Goal: Task Accomplishment & Management: Use online tool/utility

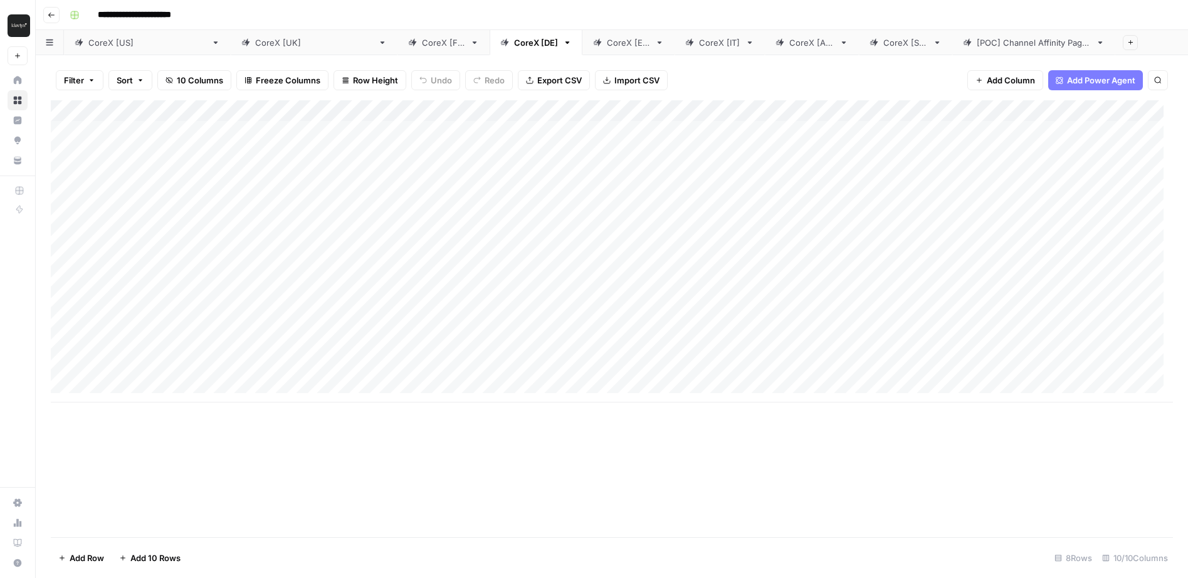
click at [759, 128] on div "Add Column" at bounding box center [612, 251] width 1122 height 302
click at [921, 132] on div "Add Column" at bounding box center [612, 251] width 1122 height 302
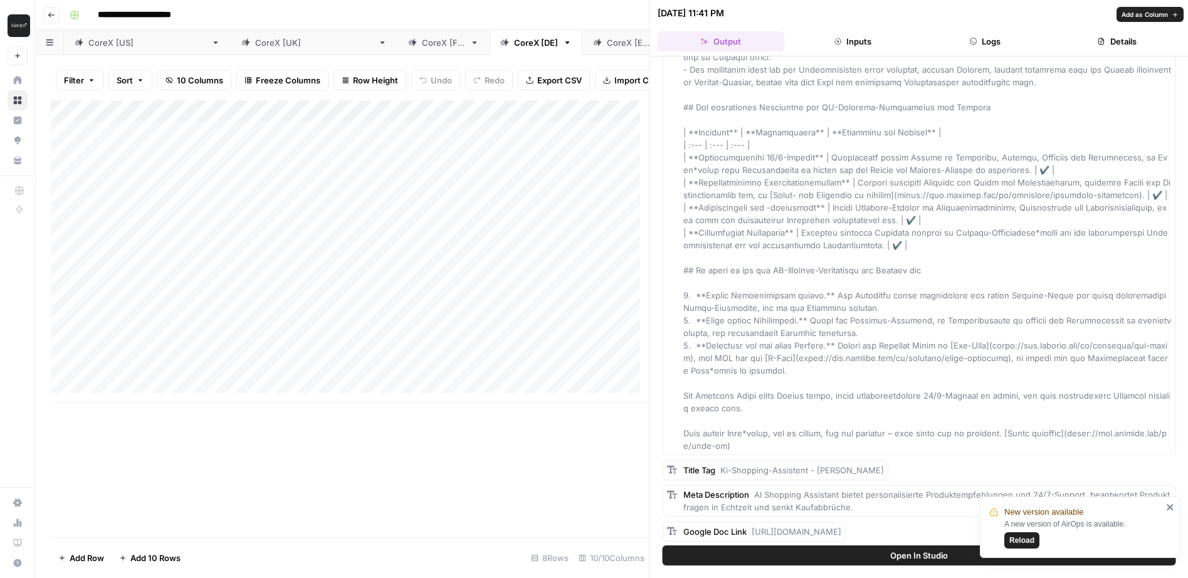
scroll to position [771, 0]
click at [255, 44] on div "CoreX [UK]" at bounding box center [314, 42] width 118 height 13
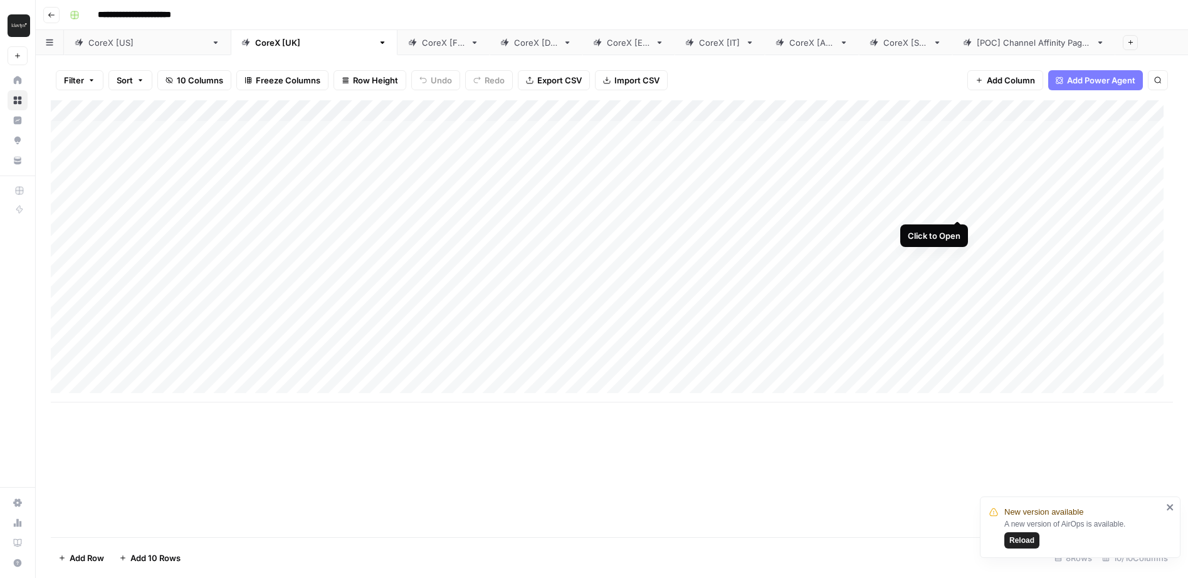
click at [958, 197] on div "Add Column" at bounding box center [612, 251] width 1122 height 302
